Goal: Find specific page/section: Find specific page/section

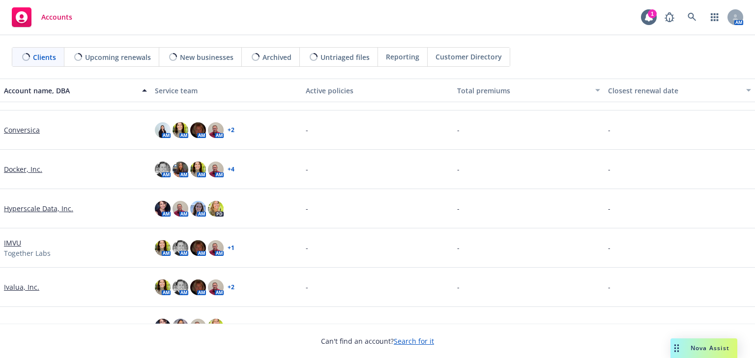
scroll to position [79, 0]
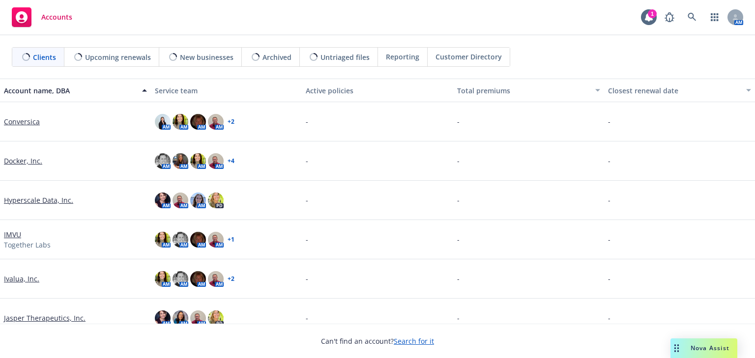
click at [12, 163] on link "Docker, Inc." at bounding box center [23, 161] width 38 height 10
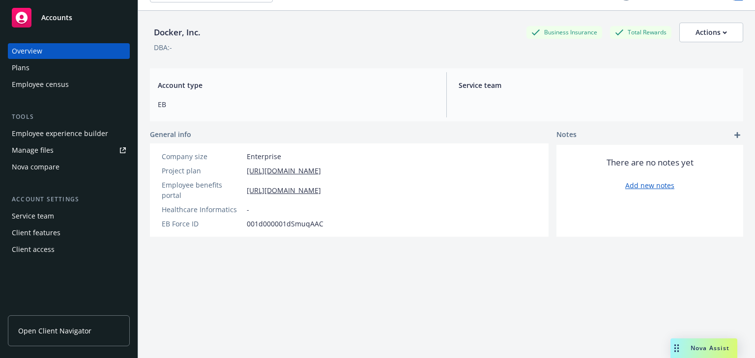
scroll to position [35, 0]
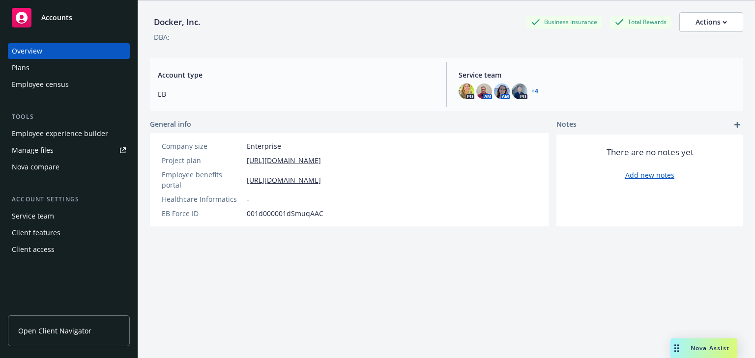
click at [50, 330] on span "Open Client Navigator" at bounding box center [54, 331] width 73 height 10
